Goal: Task Accomplishment & Management: Manage account settings

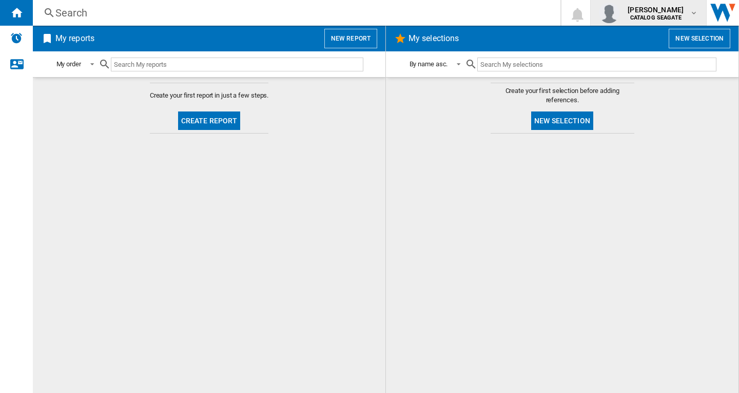
click at [662, 14] on span "[PERSON_NAME]" at bounding box center [656, 10] width 56 height 10
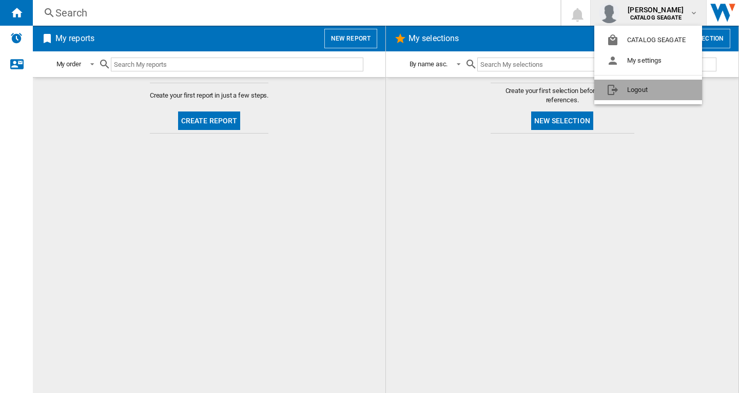
click at [650, 89] on button "Logout" at bounding box center [648, 90] width 108 height 21
